Goal: Navigation & Orientation: Find specific page/section

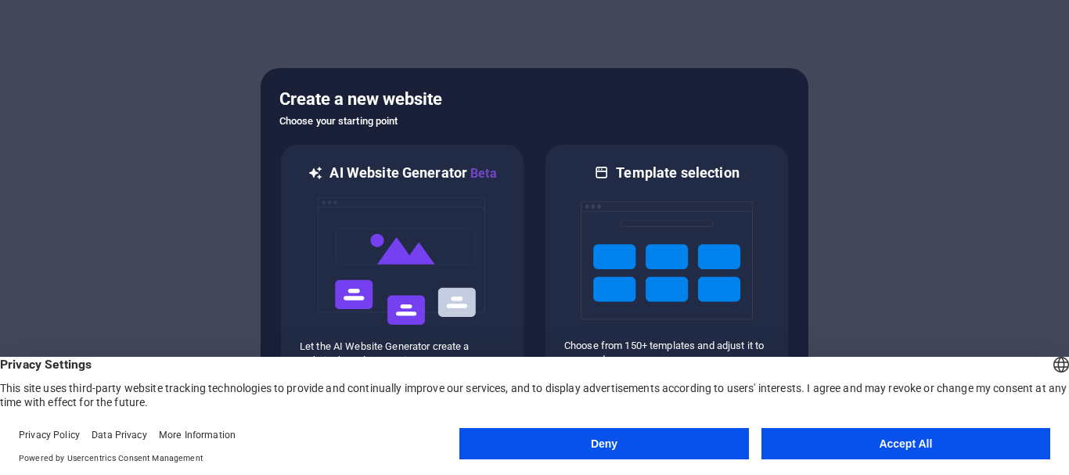
click at [891, 442] on button "Accept All" at bounding box center [905, 443] width 289 height 31
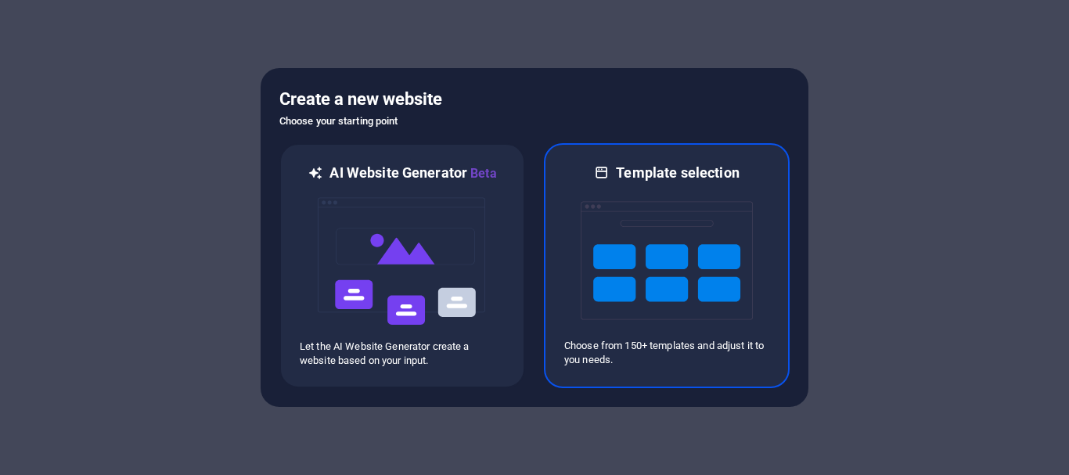
click at [656, 245] on img at bounding box center [667, 260] width 172 height 157
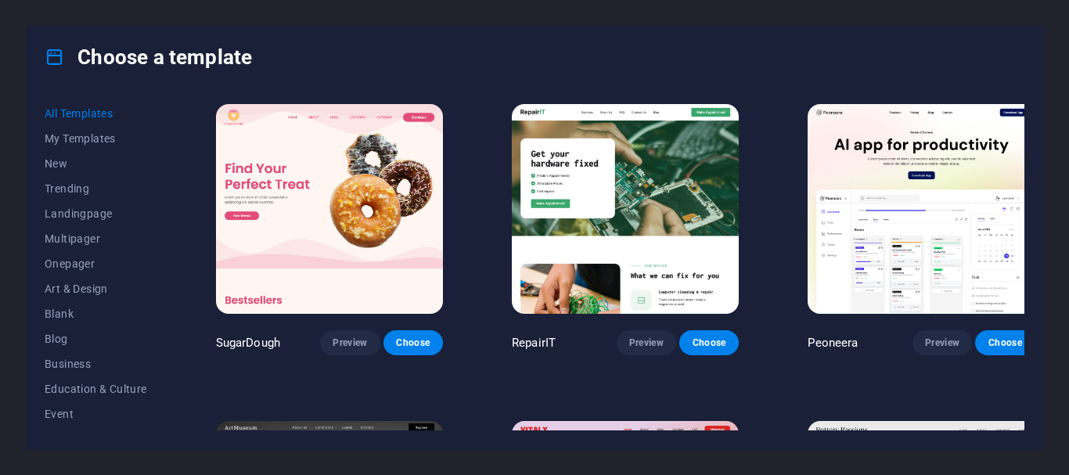
drag, startPoint x: 164, startPoint y: 206, endPoint x: 162, endPoint y: 223, distance: 17.4
click at [162, 223] on div "All Templates My Templates New Trending Landingpage Multipager Onepager Art & D…" at bounding box center [105, 265] width 121 height 329
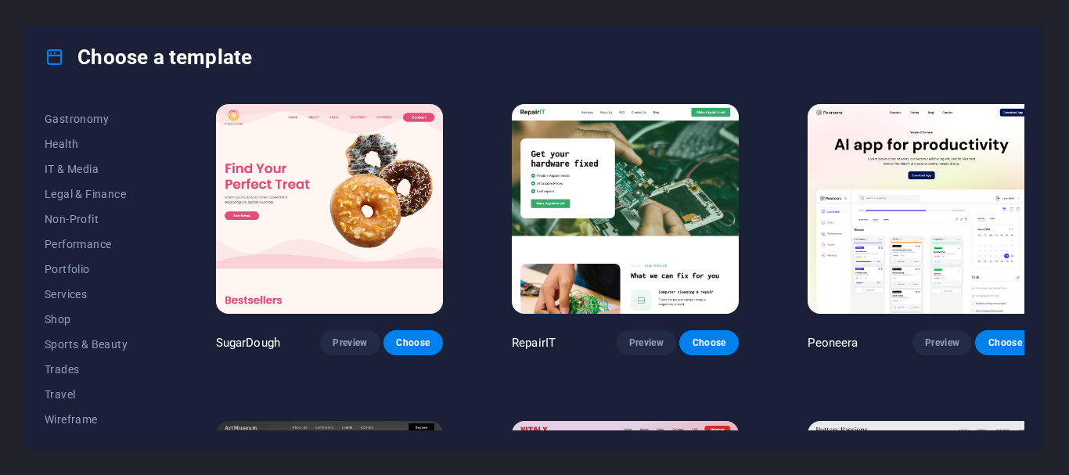
scroll to position [322, 0]
drag, startPoint x: 164, startPoint y: 383, endPoint x: 166, endPoint y: 319, distance: 65.0
click at [166, 319] on div "All Templates My Templates New Trending Landingpage Multipager Onepager Art & D…" at bounding box center [105, 265] width 121 height 329
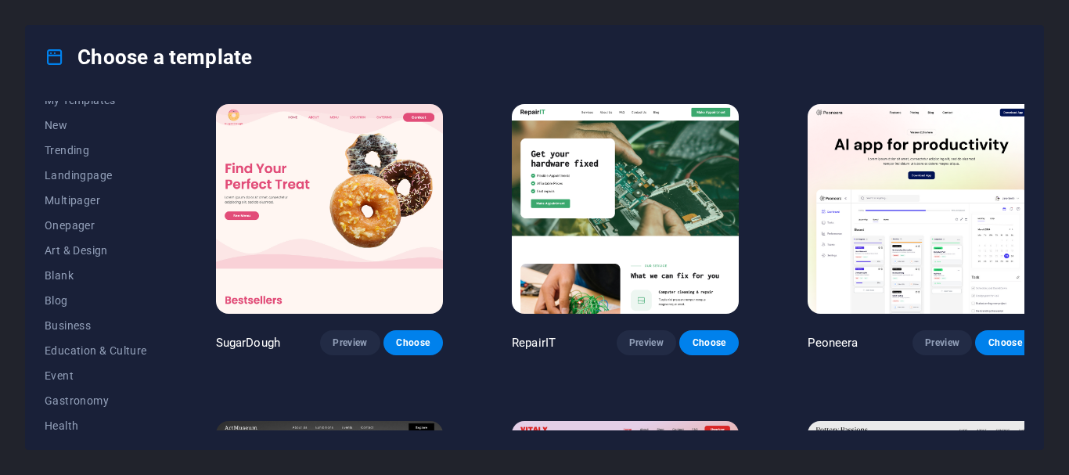
scroll to position [0, 0]
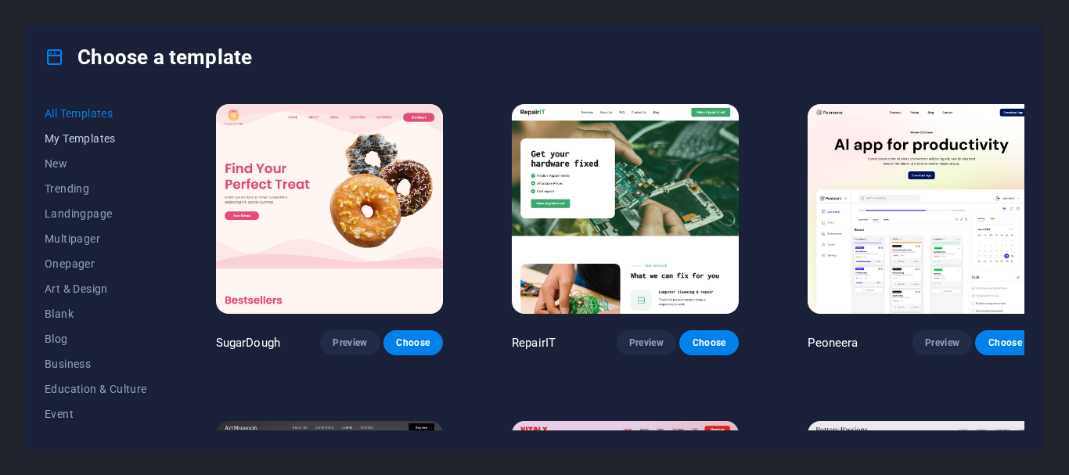
click at [79, 139] on span "My Templates" at bounding box center [96, 138] width 103 height 13
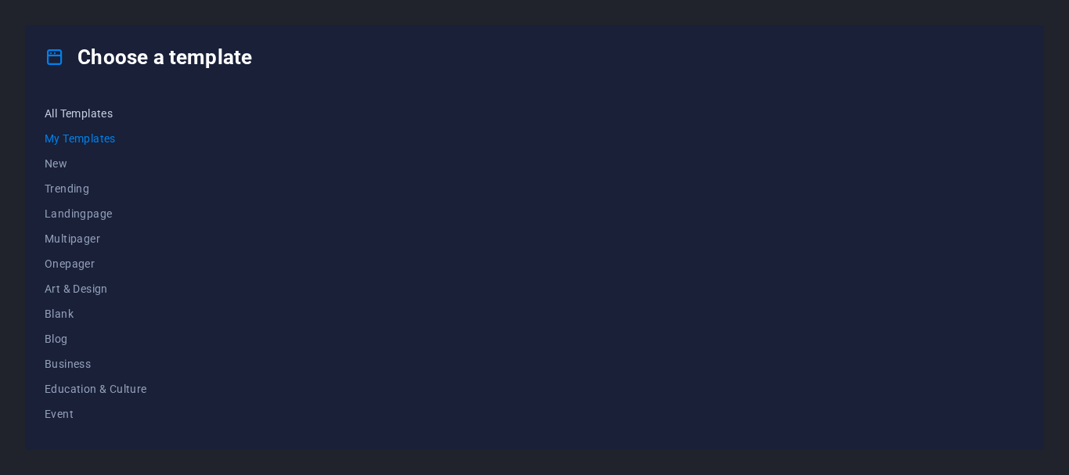
click at [91, 113] on span "All Templates" at bounding box center [96, 113] width 103 height 13
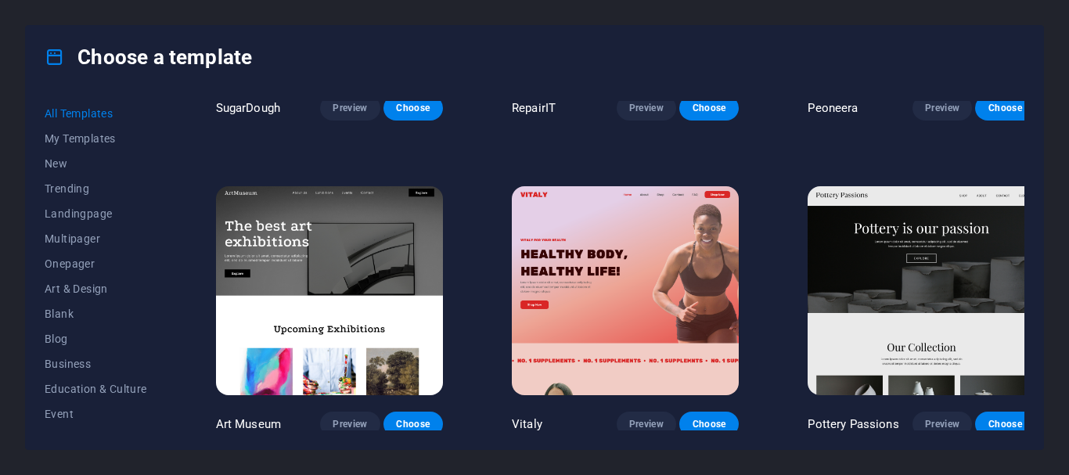
scroll to position [313, 0]
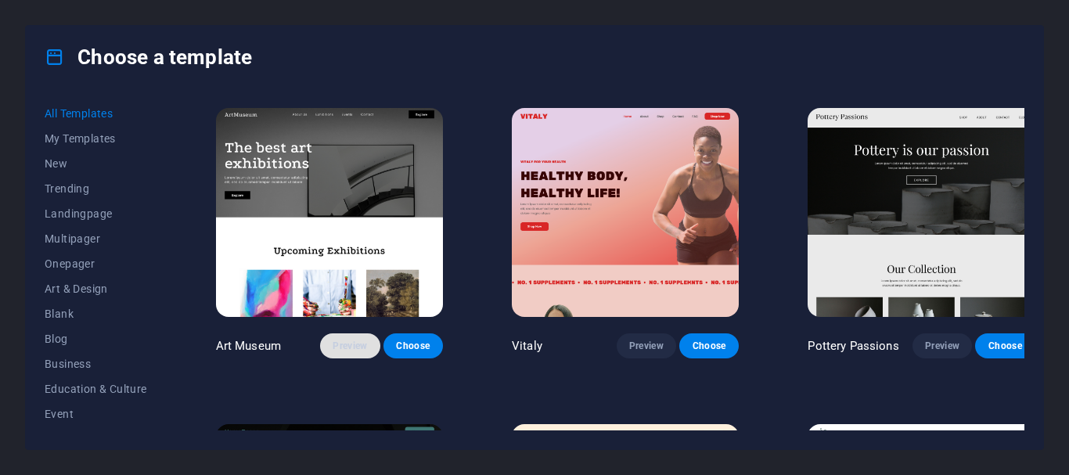
click at [337, 340] on span "Preview" at bounding box center [350, 346] width 34 height 13
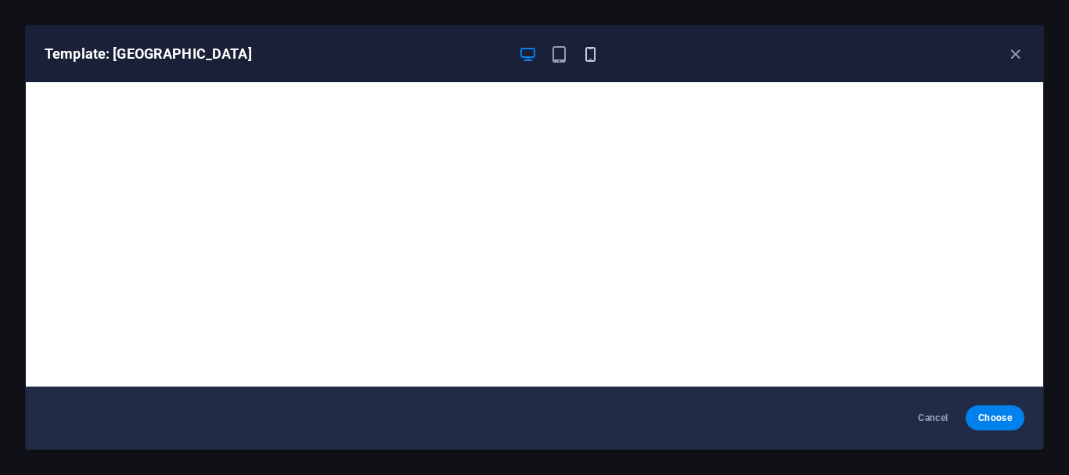
click at [593, 52] on icon "button" at bounding box center [590, 54] width 18 height 18
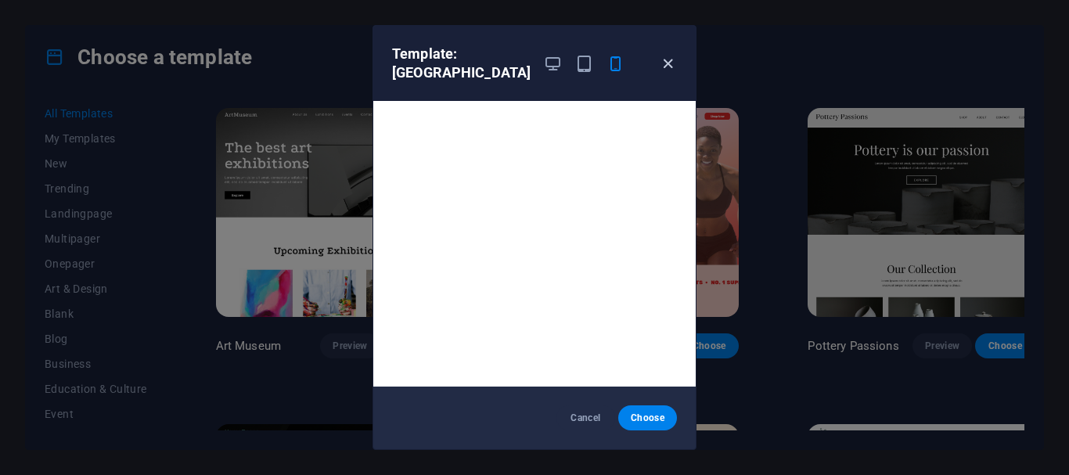
click at [666, 60] on icon "button" at bounding box center [668, 64] width 18 height 18
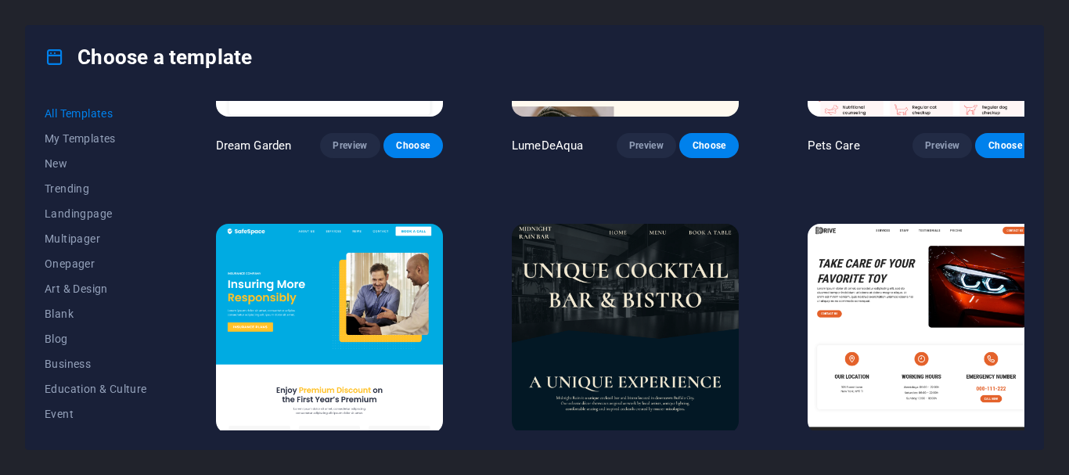
scroll to position [3209, 0]
